Goal: Check status: Check status

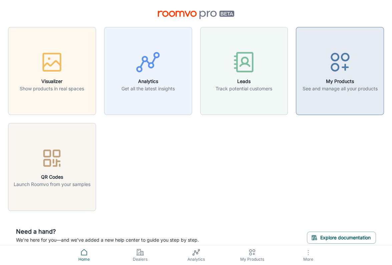
click at [338, 66] on circle "button" at bounding box center [334, 67] width 7 height 7
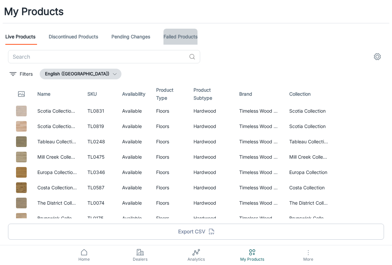
click at [191, 35] on link "Failed Products" at bounding box center [180, 37] width 34 height 16
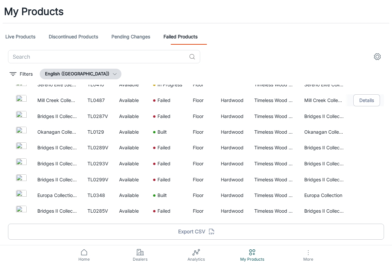
scroll to position [122, 0]
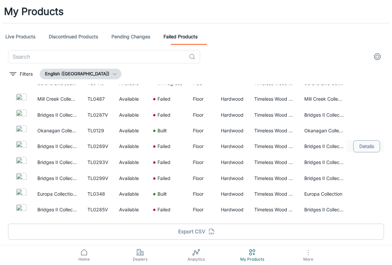
click at [362, 146] on button "Details" at bounding box center [366, 146] width 27 height 12
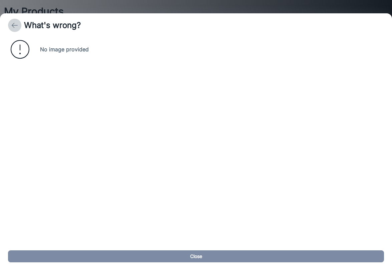
click at [13, 24] on polyline "back" at bounding box center [13, 25] width 2 height 5
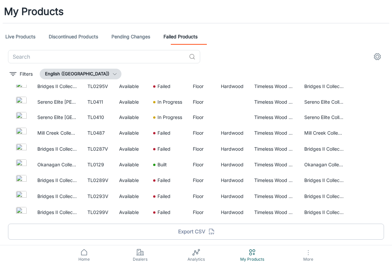
scroll to position [93, 0]
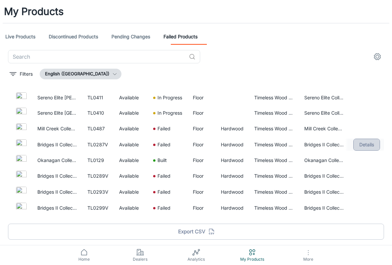
click at [372, 143] on button "Details" at bounding box center [366, 145] width 27 height 12
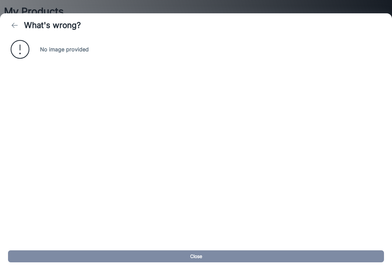
click at [12, 24] on icon "back" at bounding box center [15, 25] width 8 height 8
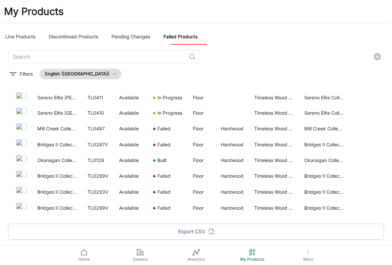
click at [28, 37] on link "Live Products" at bounding box center [20, 37] width 30 height 16
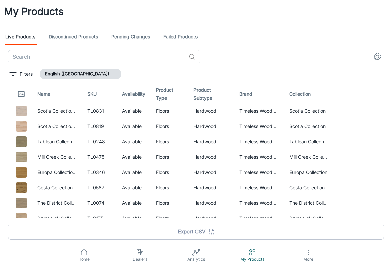
click at [83, 38] on link "Discontinued Products" at bounding box center [73, 37] width 49 height 16
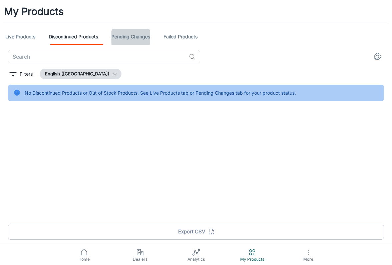
click at [130, 37] on link "Pending Changes" at bounding box center [130, 37] width 39 height 16
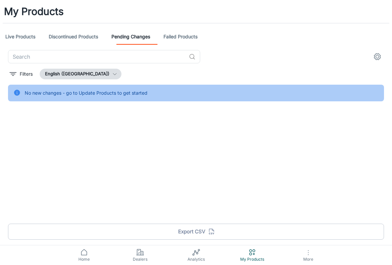
click at [184, 35] on link "Failed Products" at bounding box center [180, 37] width 34 height 16
